Goal: Use online tool/utility: Utilize a website feature to perform a specific function

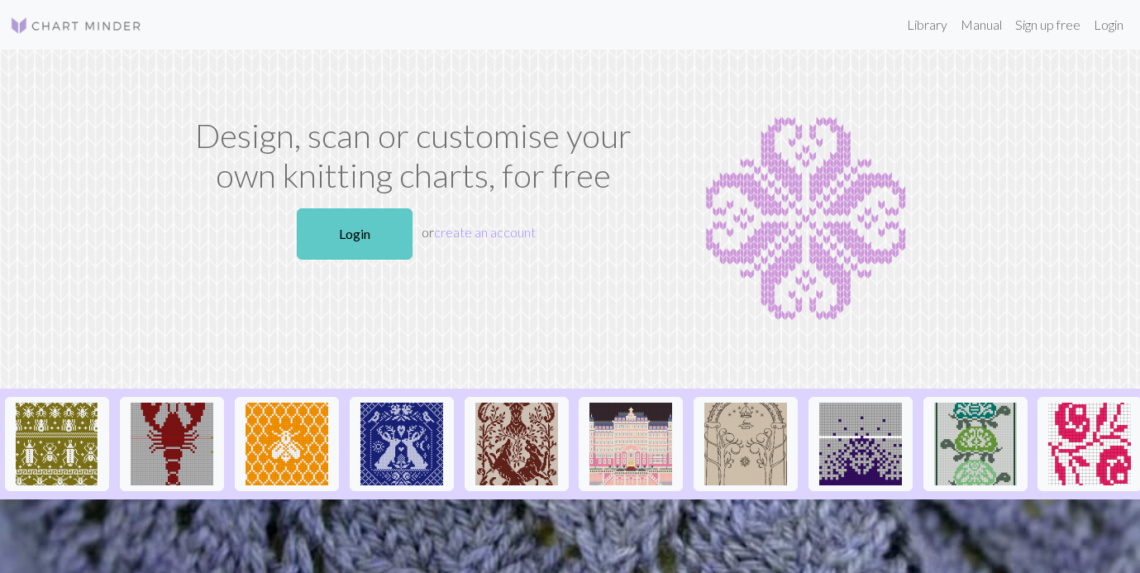
click at [374, 228] on link "Login" at bounding box center [355, 233] width 116 height 51
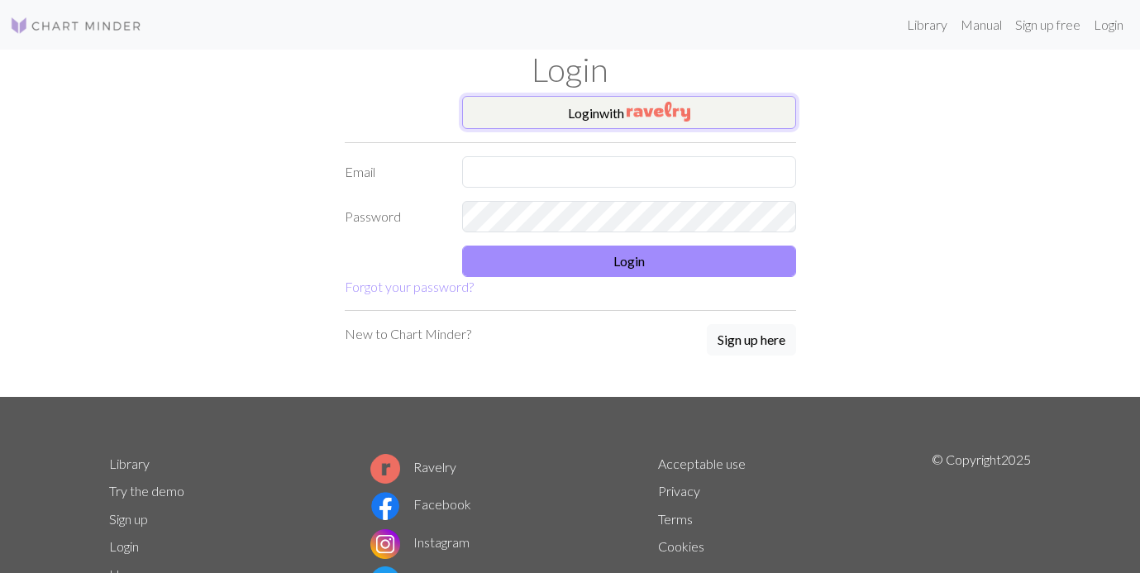
click at [594, 115] on button "Login with" at bounding box center [629, 112] width 334 height 33
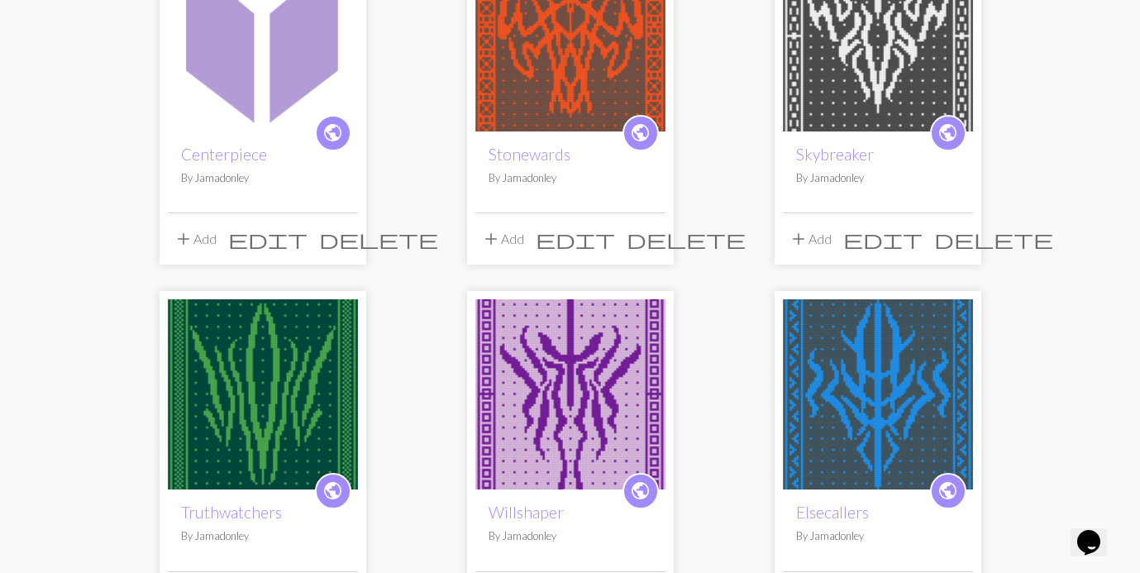
scroll to position [205, 0]
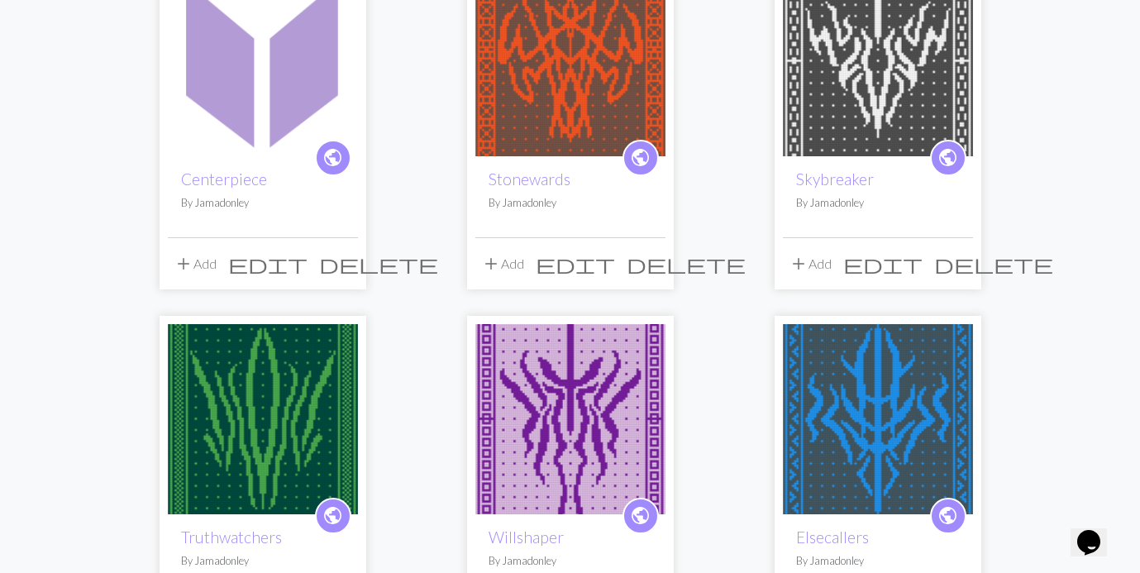
click at [292, 121] on img at bounding box center [263, 61] width 190 height 190
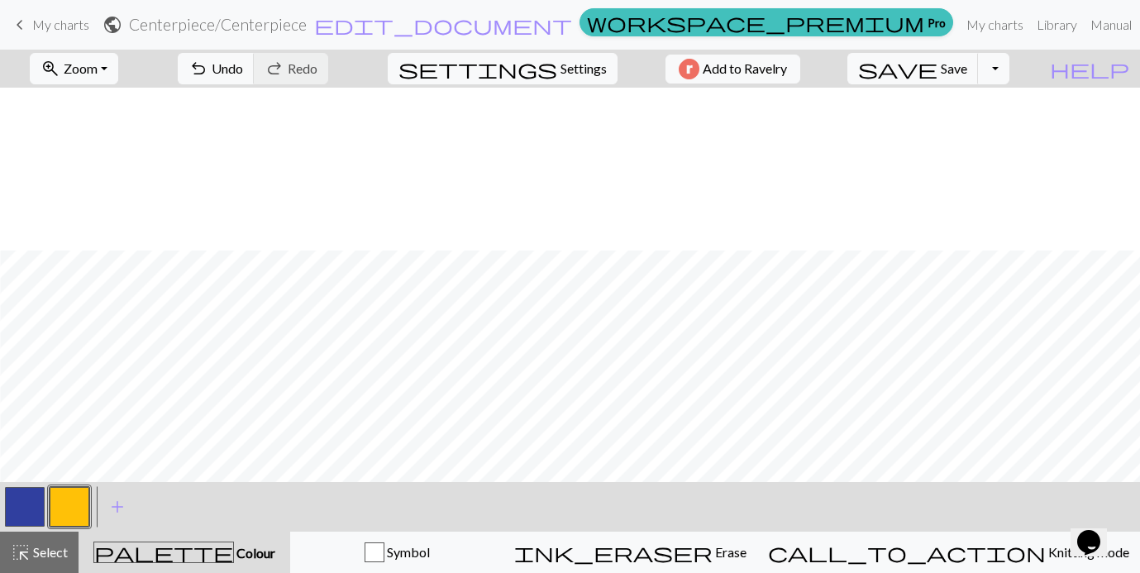
scroll to position [967, 1555]
click at [35, 511] on button "button" at bounding box center [25, 507] width 40 height 40
click at [55, 503] on button "button" at bounding box center [70, 507] width 40 height 40
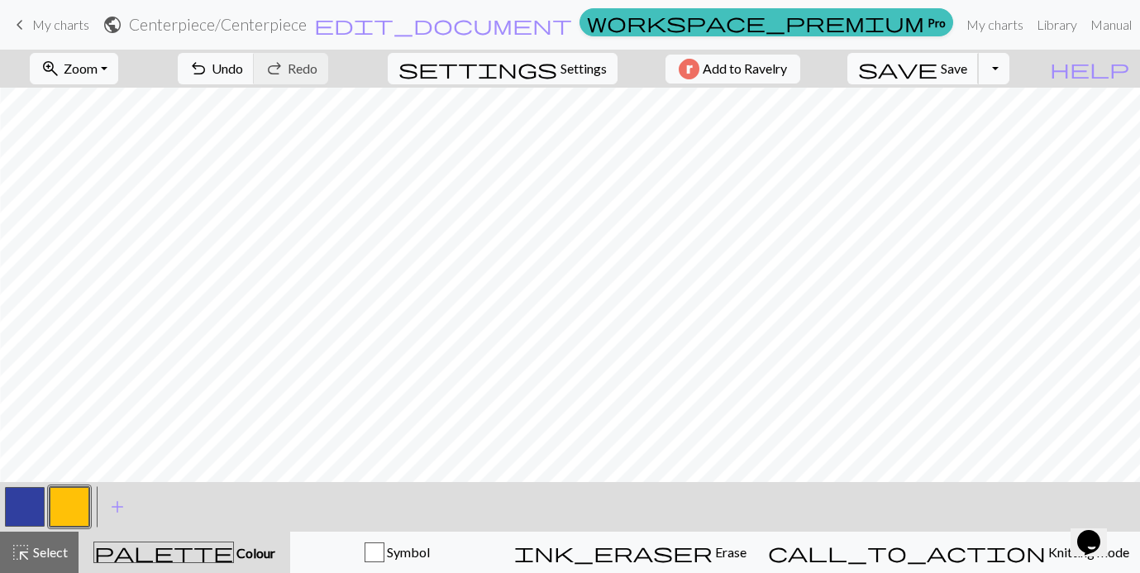
click at [937, 67] on span "save" at bounding box center [897, 68] width 79 height 23
click at [30, 493] on button "button" at bounding box center [25, 507] width 40 height 40
click at [69, 500] on button "button" at bounding box center [70, 507] width 40 height 40
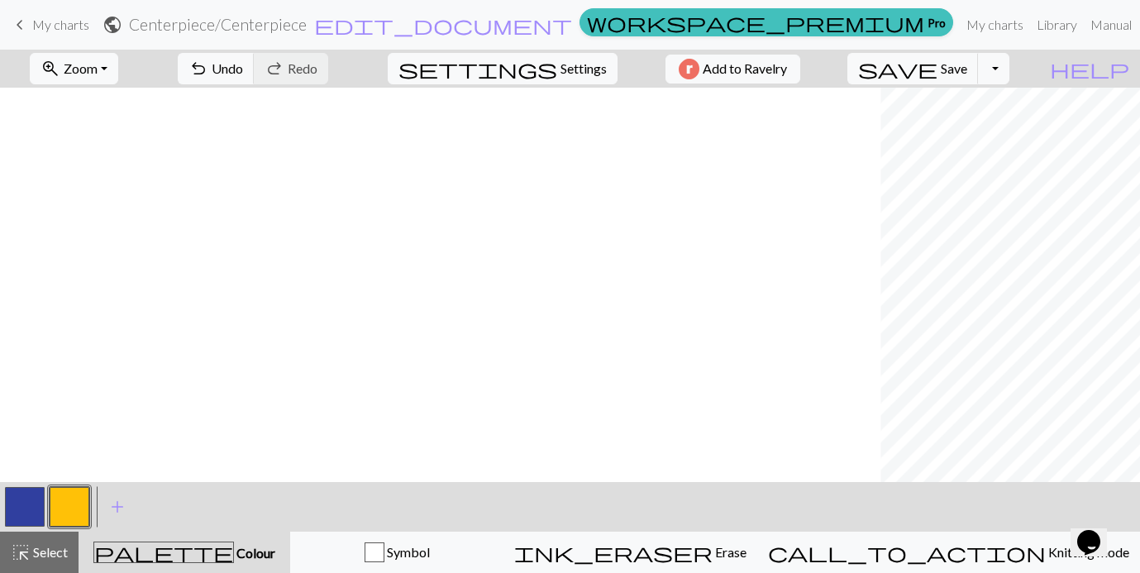
scroll to position [789, 1392]
click at [23, 503] on button "button" at bounding box center [25, 507] width 40 height 40
click at [74, 508] on button "button" at bounding box center [70, 507] width 40 height 40
click at [22, 513] on button "button" at bounding box center [25, 507] width 40 height 40
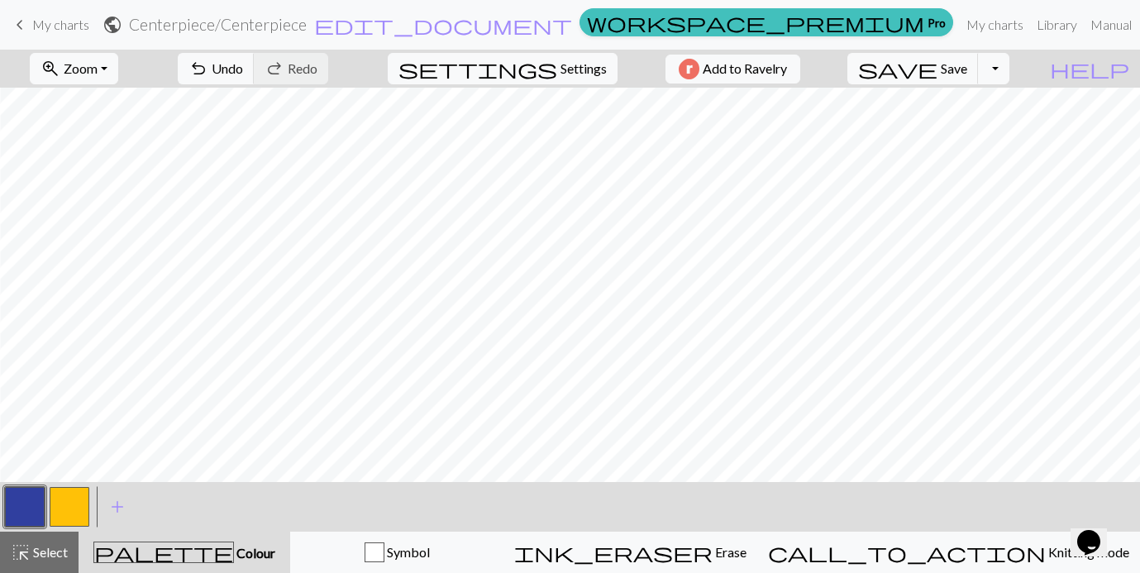
click at [75, 512] on button "button" at bounding box center [70, 507] width 40 height 40
click at [30, 500] on button "button" at bounding box center [25, 507] width 40 height 40
click at [81, 501] on button "button" at bounding box center [70, 507] width 40 height 40
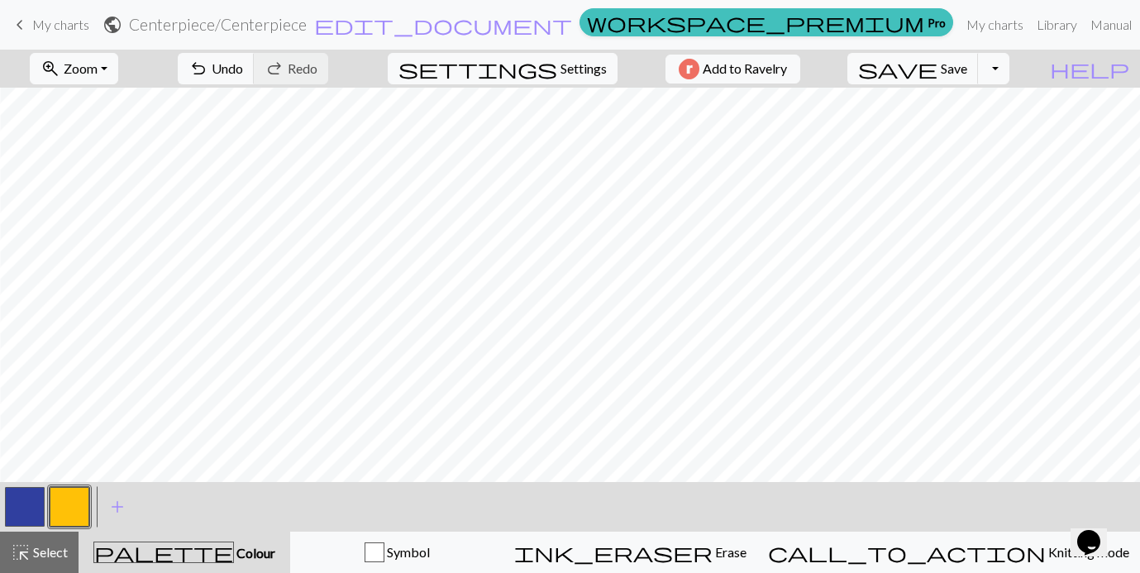
click at [26, 498] on button "button" at bounding box center [25, 507] width 40 height 40
click at [70, 505] on button "button" at bounding box center [70, 507] width 40 height 40
click at [23, 501] on button "button" at bounding box center [25, 507] width 40 height 40
click at [71, 505] on button "button" at bounding box center [70, 507] width 40 height 40
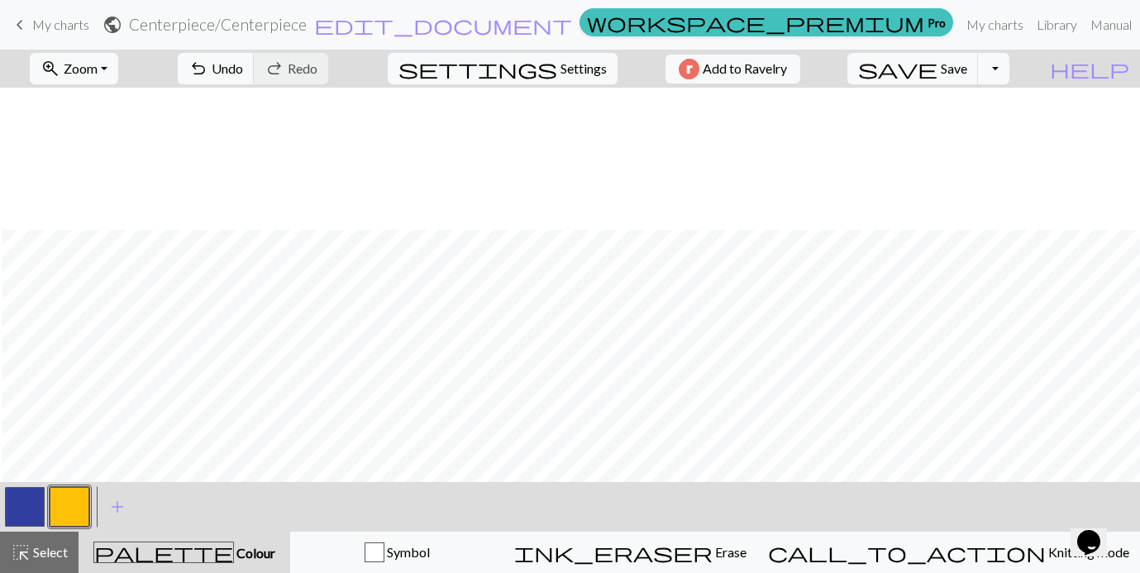
scroll to position [961, 1328]
click at [36, 512] on button "button" at bounding box center [25, 507] width 40 height 40
click at [70, 498] on button "button" at bounding box center [70, 507] width 40 height 40
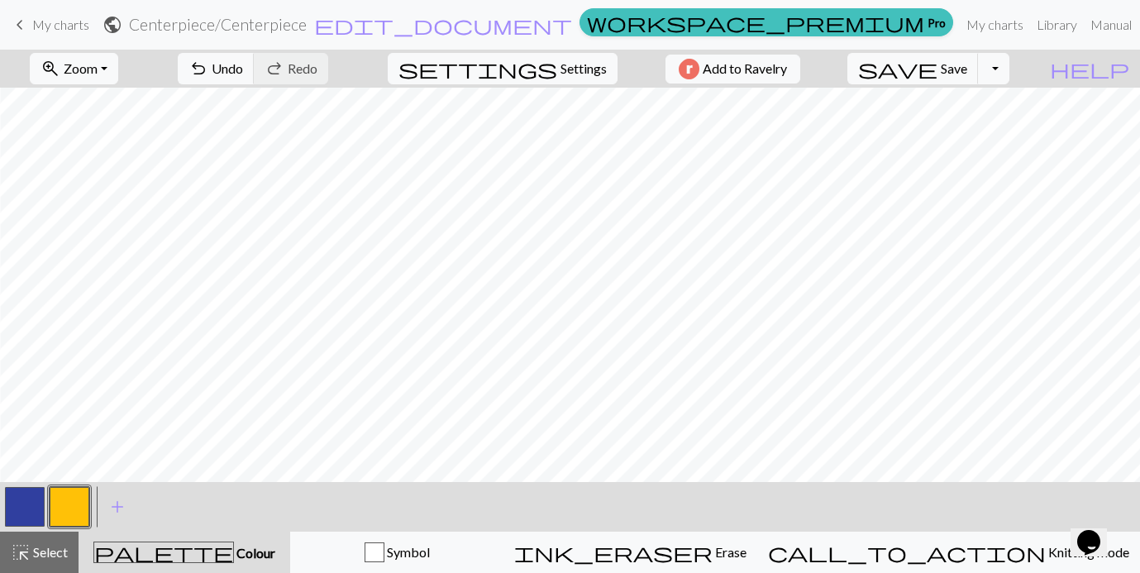
click at [46, 513] on div at bounding box center [46, 506] width 89 height 45
click at [31, 512] on button "button" at bounding box center [25, 507] width 40 height 40
click at [80, 500] on button "button" at bounding box center [70, 507] width 40 height 40
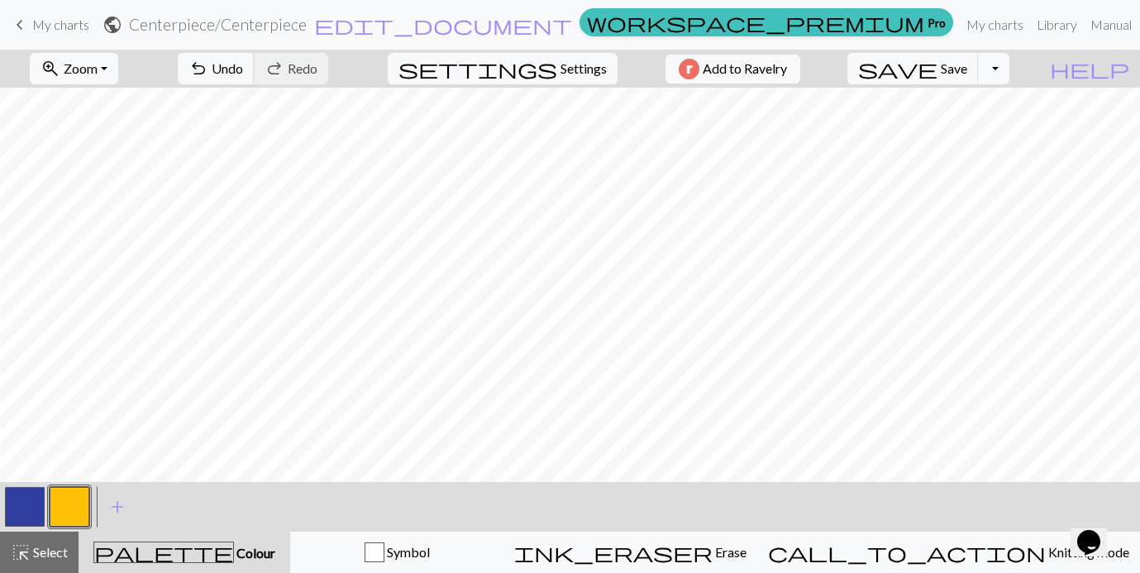
click at [26, 513] on button "button" at bounding box center [25, 507] width 40 height 40
click at [64, 506] on button "button" at bounding box center [70, 507] width 40 height 40
click at [16, 498] on button "button" at bounding box center [25, 507] width 40 height 40
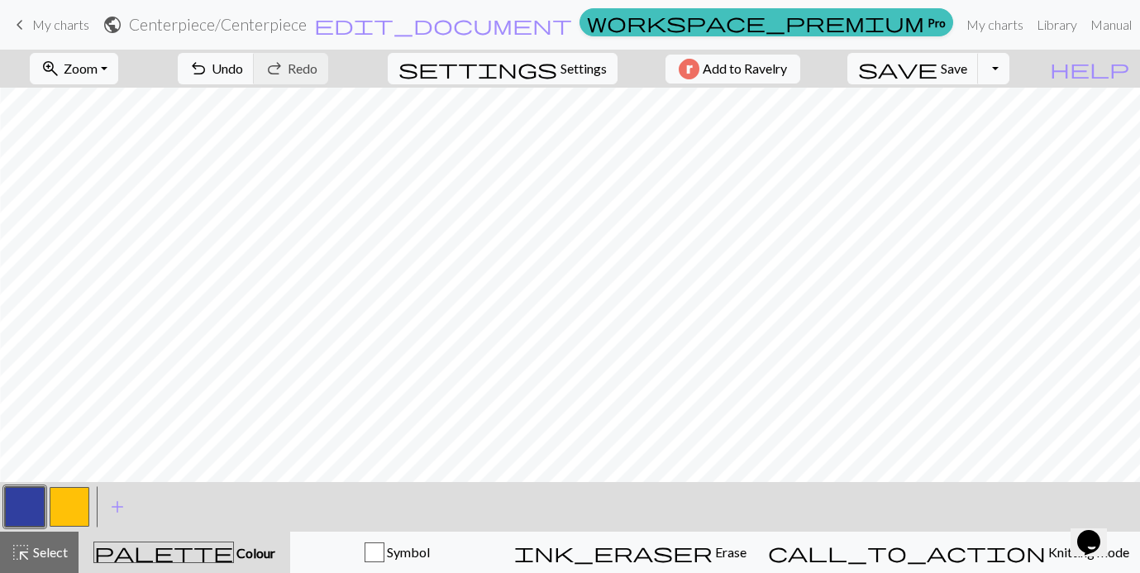
click at [60, 504] on button "button" at bounding box center [70, 507] width 40 height 40
click at [27, 504] on button "button" at bounding box center [25, 507] width 40 height 40
click at [80, 495] on button "button" at bounding box center [70, 507] width 40 height 40
click at [22, 508] on button "button" at bounding box center [25, 507] width 40 height 40
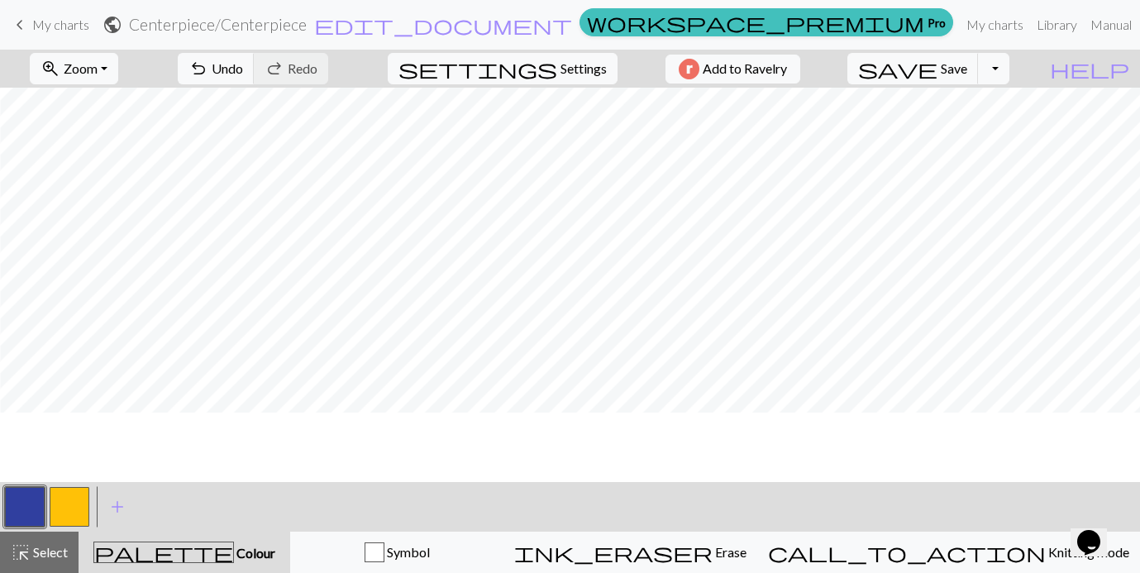
scroll to position [908, 1328]
click at [65, 497] on button "button" at bounding box center [70, 507] width 40 height 40
click at [14, 508] on button "button" at bounding box center [25, 507] width 40 height 40
click at [74, 503] on button "button" at bounding box center [70, 507] width 40 height 40
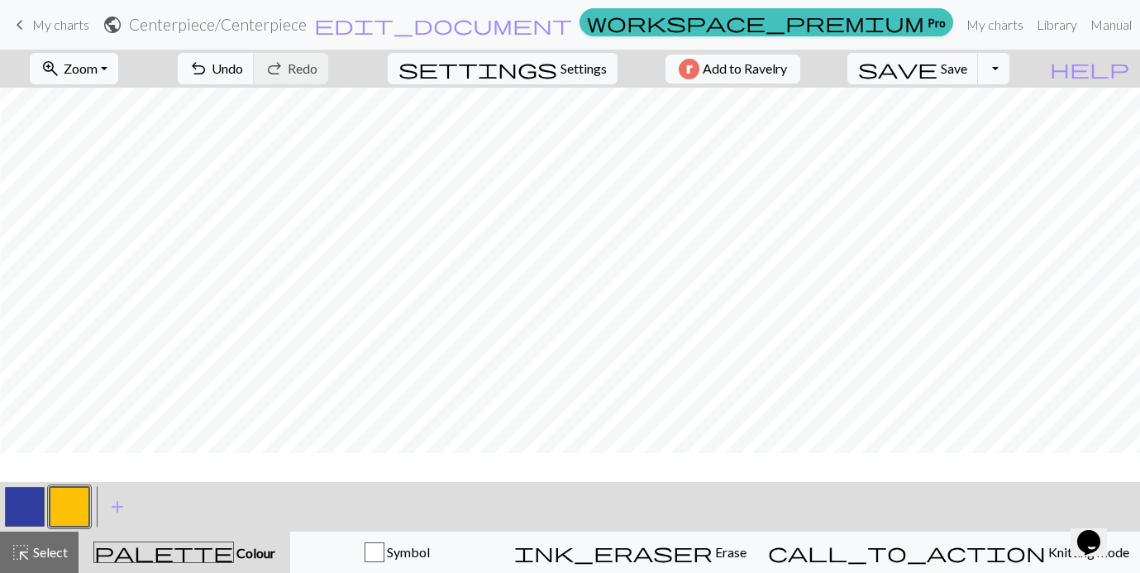
scroll to position [1159, 1158]
click at [937, 65] on span "save" at bounding box center [897, 68] width 79 height 23
